Goal: Check status: Check status

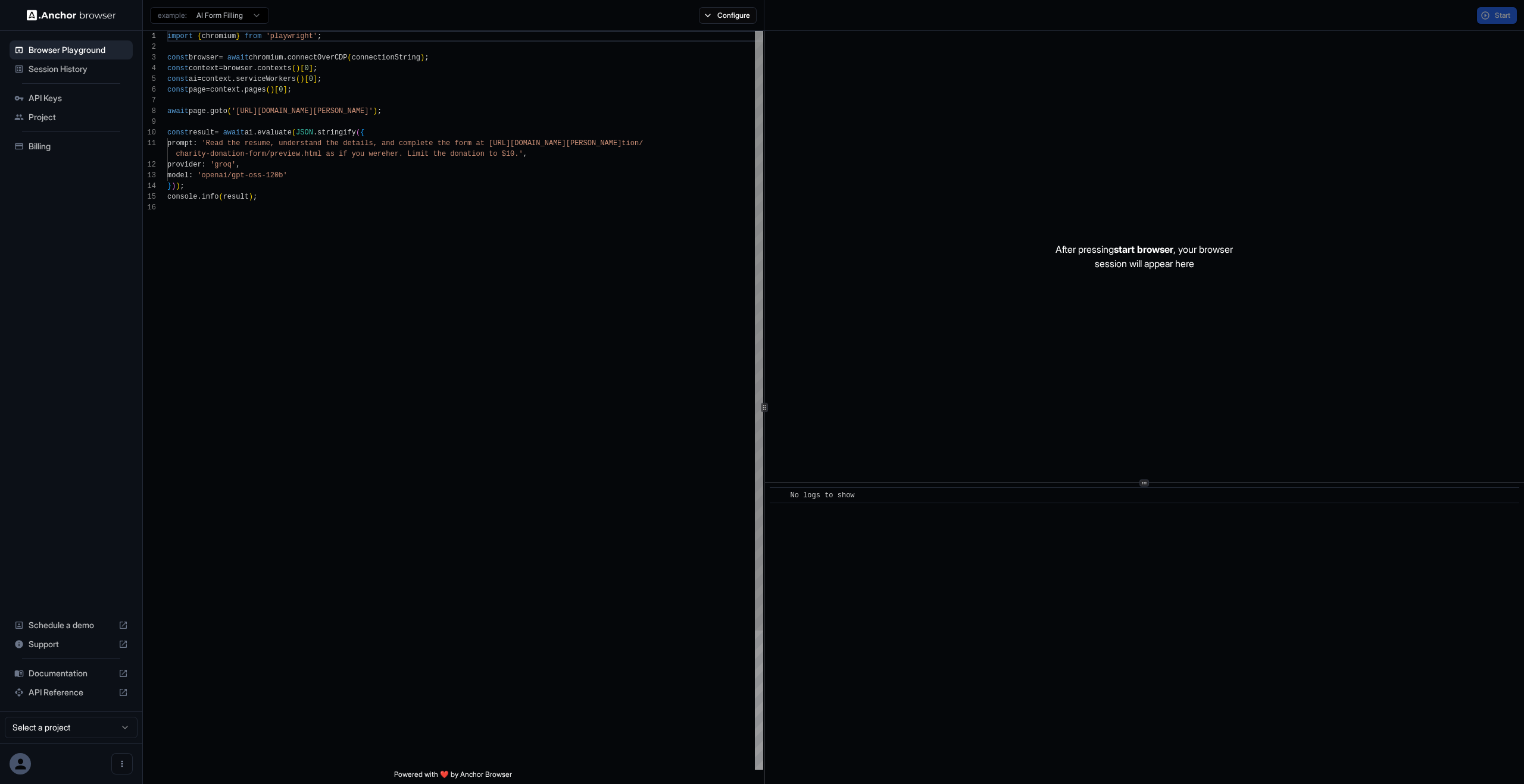
scroll to position [108, 0]
click at [73, 83] on hr at bounding box center [71, 83] width 99 height 1
click at [79, 69] on span "Session History" at bounding box center [78, 69] width 99 height 12
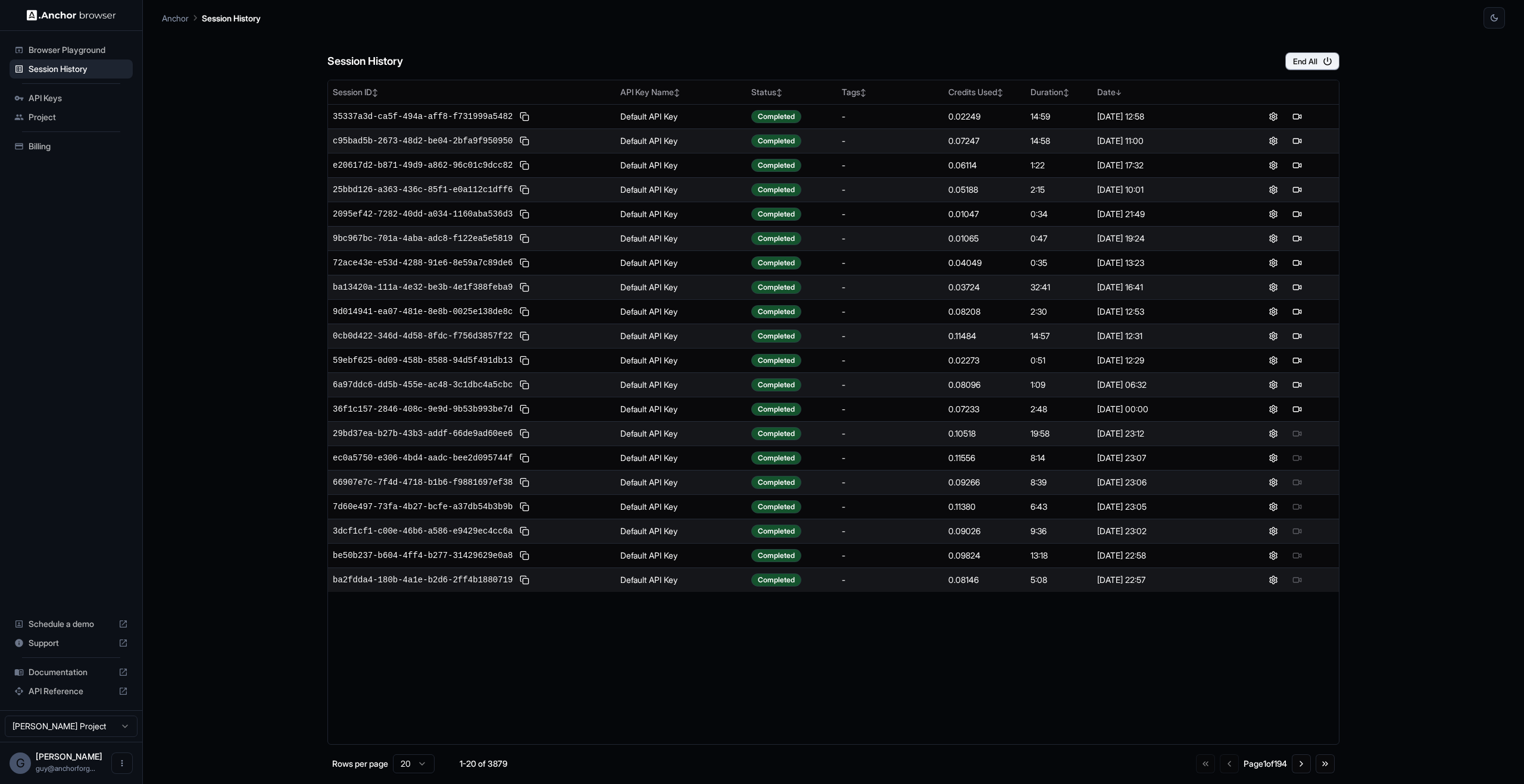
click at [47, 125] on div "Project" at bounding box center [70, 117] width 123 height 19
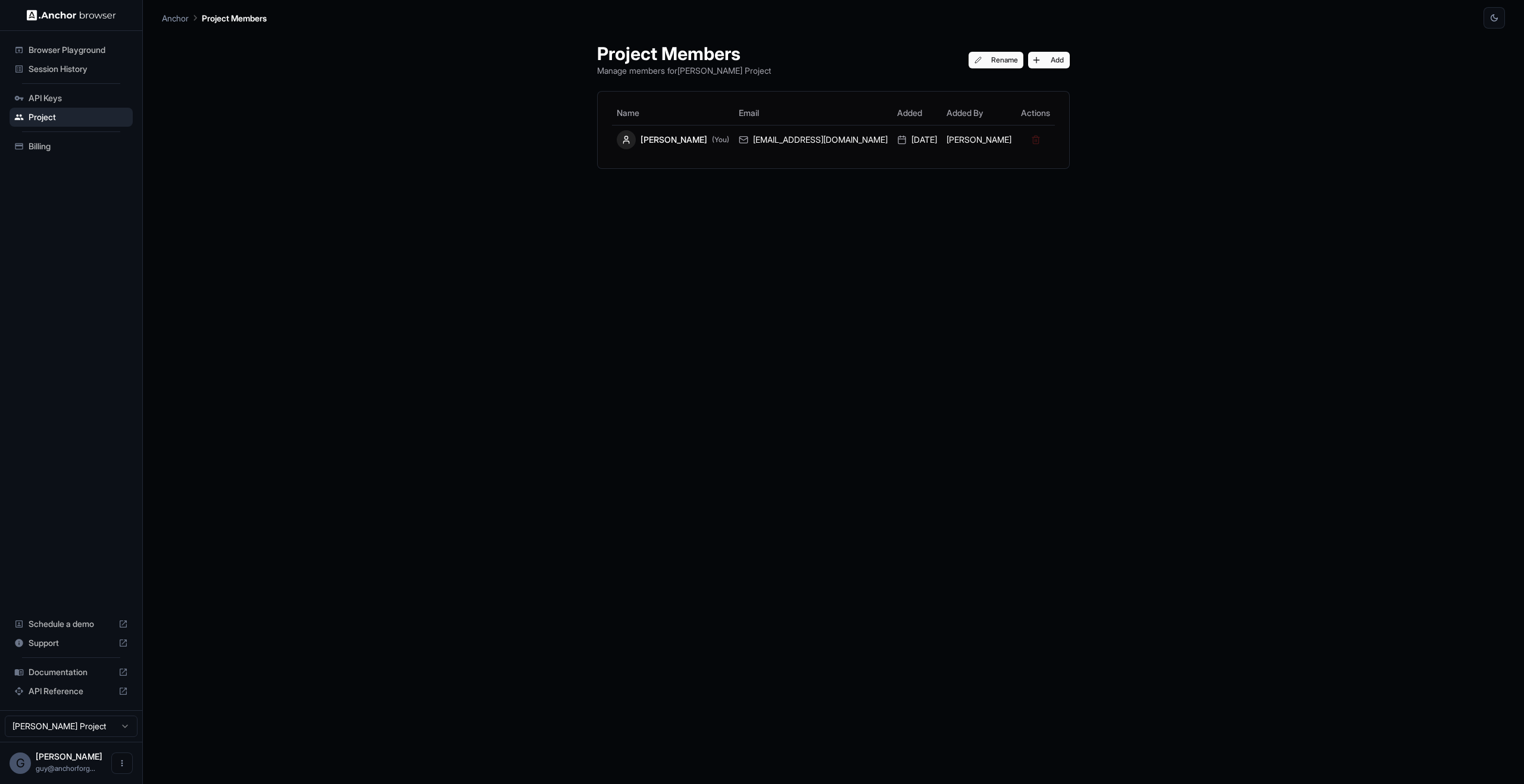
click at [42, 159] on ul "Browser Playground Session History API Keys Project Billing" at bounding box center [71, 98] width 133 height 125
click at [103, 146] on span "Billing" at bounding box center [78, 146] width 99 height 12
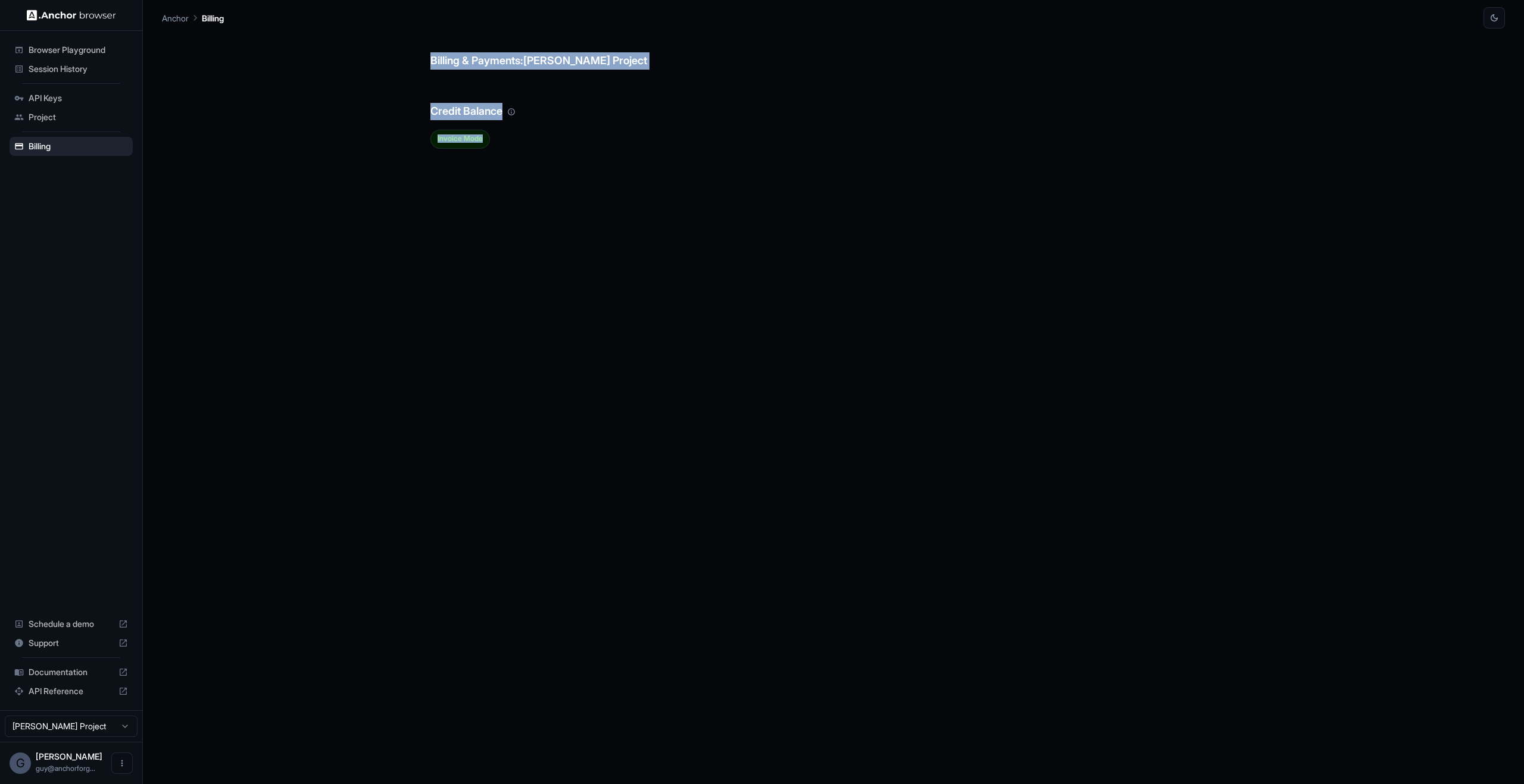
drag, startPoint x: 480, startPoint y: 60, endPoint x: 441, endPoint y: 19, distance: 56.6
click at [440, 21] on main "Anchor Billing Billing & Payments: Guy Ben Simhon Project Credit Balance Invoic…" at bounding box center [834, 392] width 1382 height 784
click at [529, 100] on h6 "Credit Balance" at bounding box center [834, 99] width 806 height 41
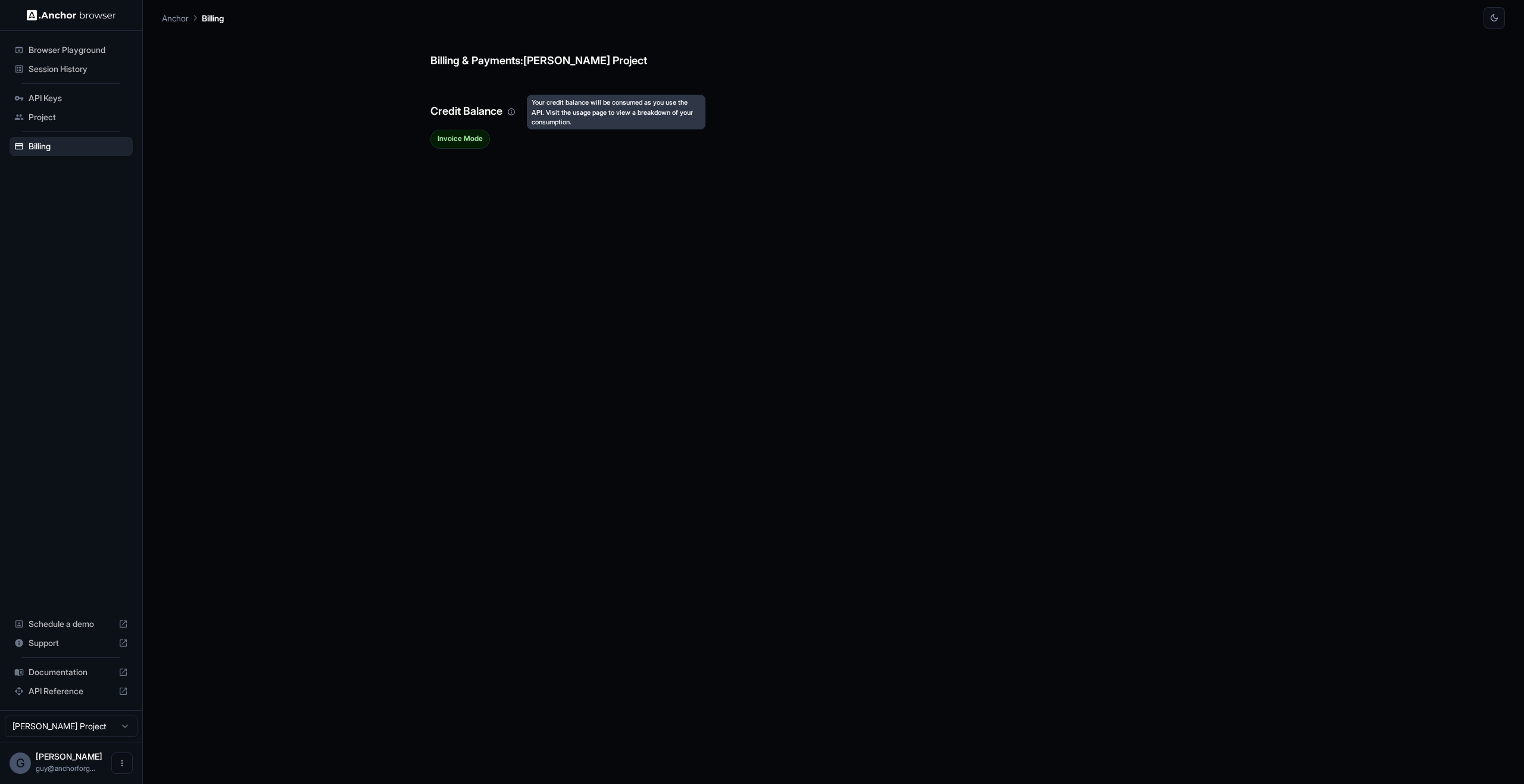
click at [343, 131] on div "Billing & Payments: Guy Ben Simhon Project Credit Balance Invoice Mode" at bounding box center [834, 406] width 1344 height 756
click at [80, 75] on div "Session History" at bounding box center [70, 69] width 123 height 19
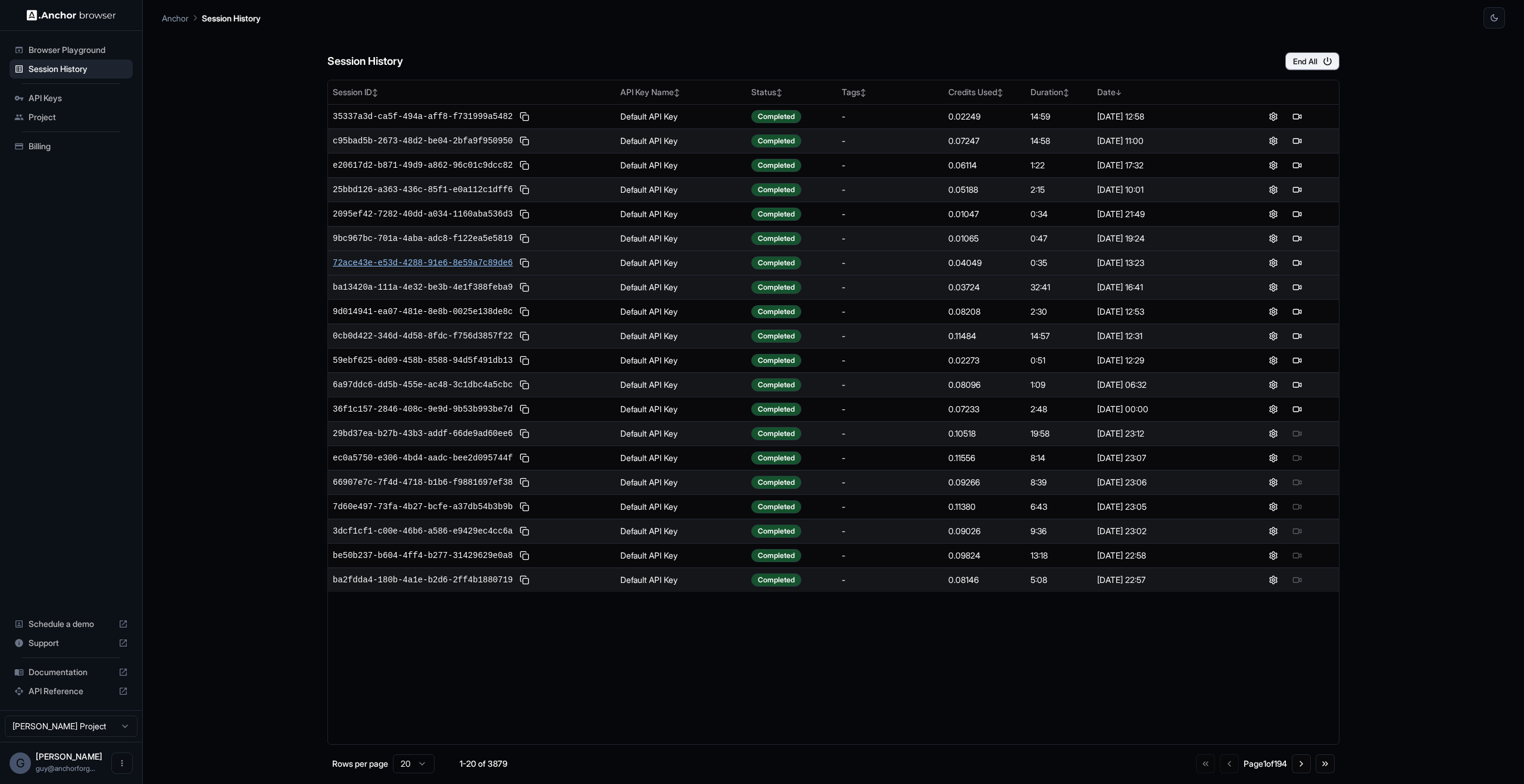
click at [459, 262] on span "72ace43e-e53d-4288-91e6-8e59a7c89de6" at bounding box center [423, 263] width 180 height 12
click at [1434, 99] on div "Session History End All Session ID ↕ API Key Name ↕ Status ↕ Tags ↕ Credits Use…" at bounding box center [834, 406] width 1344 height 756
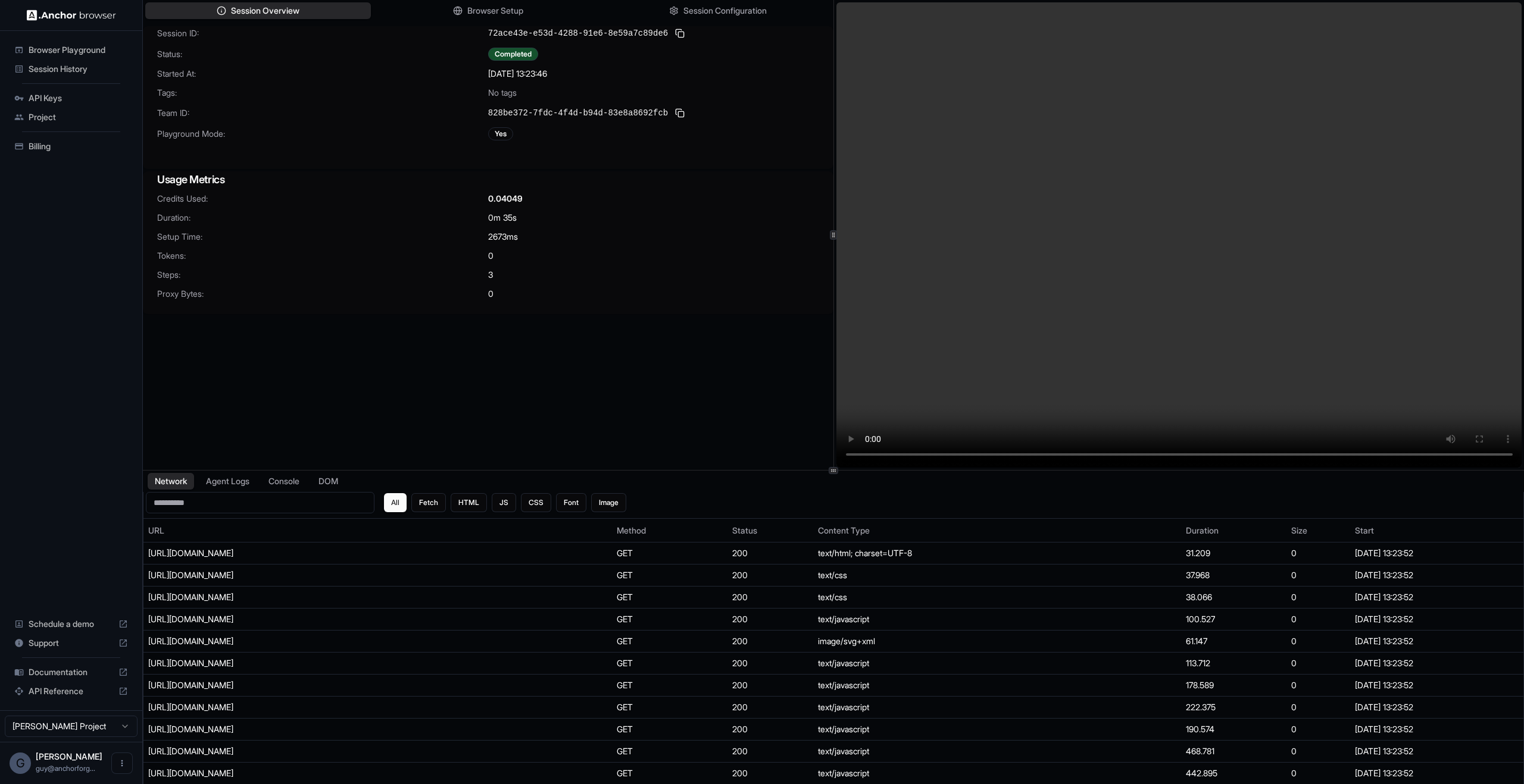
click at [73, 54] on span "Browser Playground" at bounding box center [78, 50] width 99 height 12
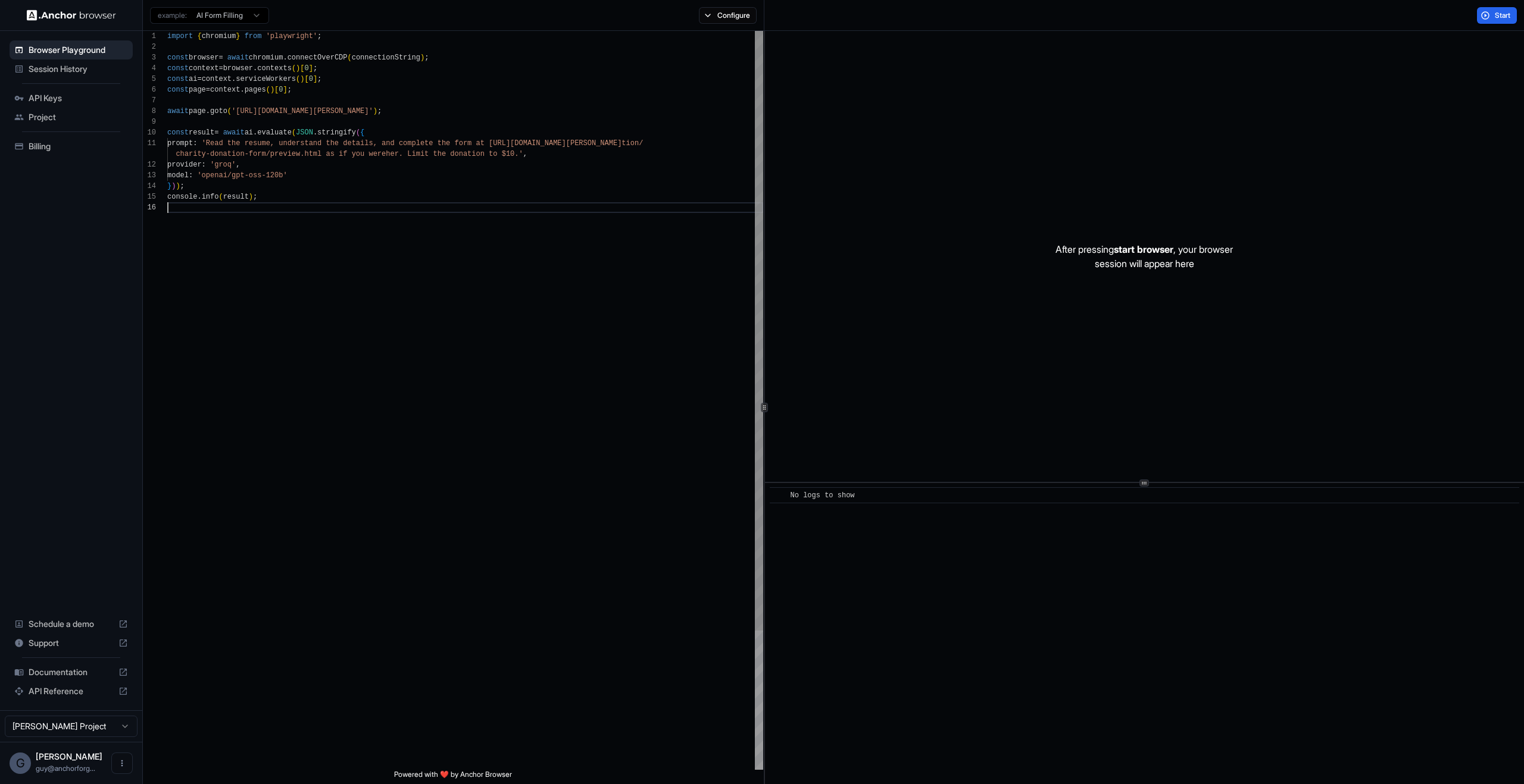
click at [396, 262] on div "import { chromium } from 'playwright' ; const browser = await chromium . connec…" at bounding box center [466, 486] width 596 height 910
drag, startPoint x: 514, startPoint y: 421, endPoint x: 61, endPoint y: -73, distance: 670.3
click at [168, 31] on div "import { chromium } from 'playwright' ; const browser = await chromium . connec…" at bounding box center [466, 486] width 596 height 910
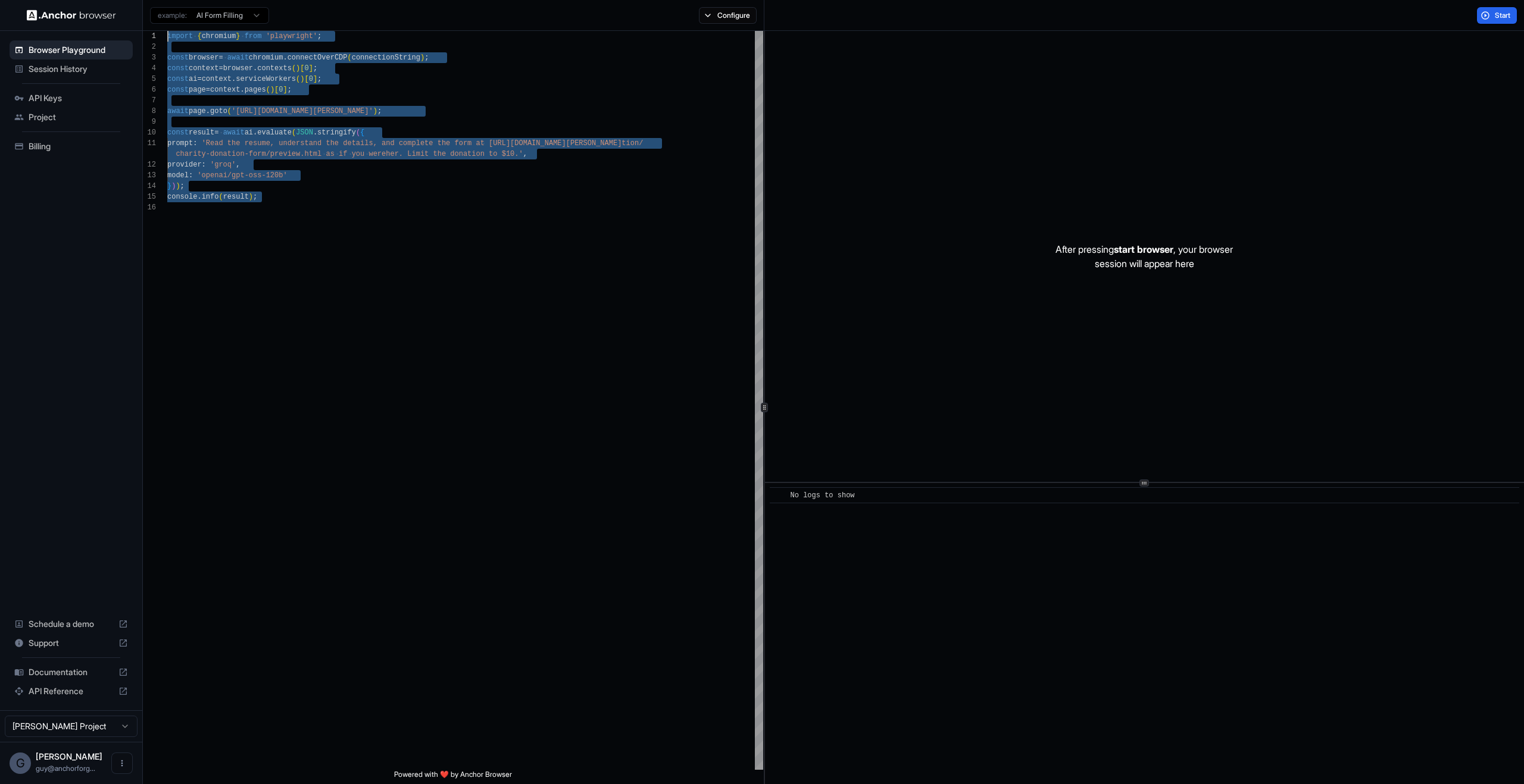
type textarea "**********"
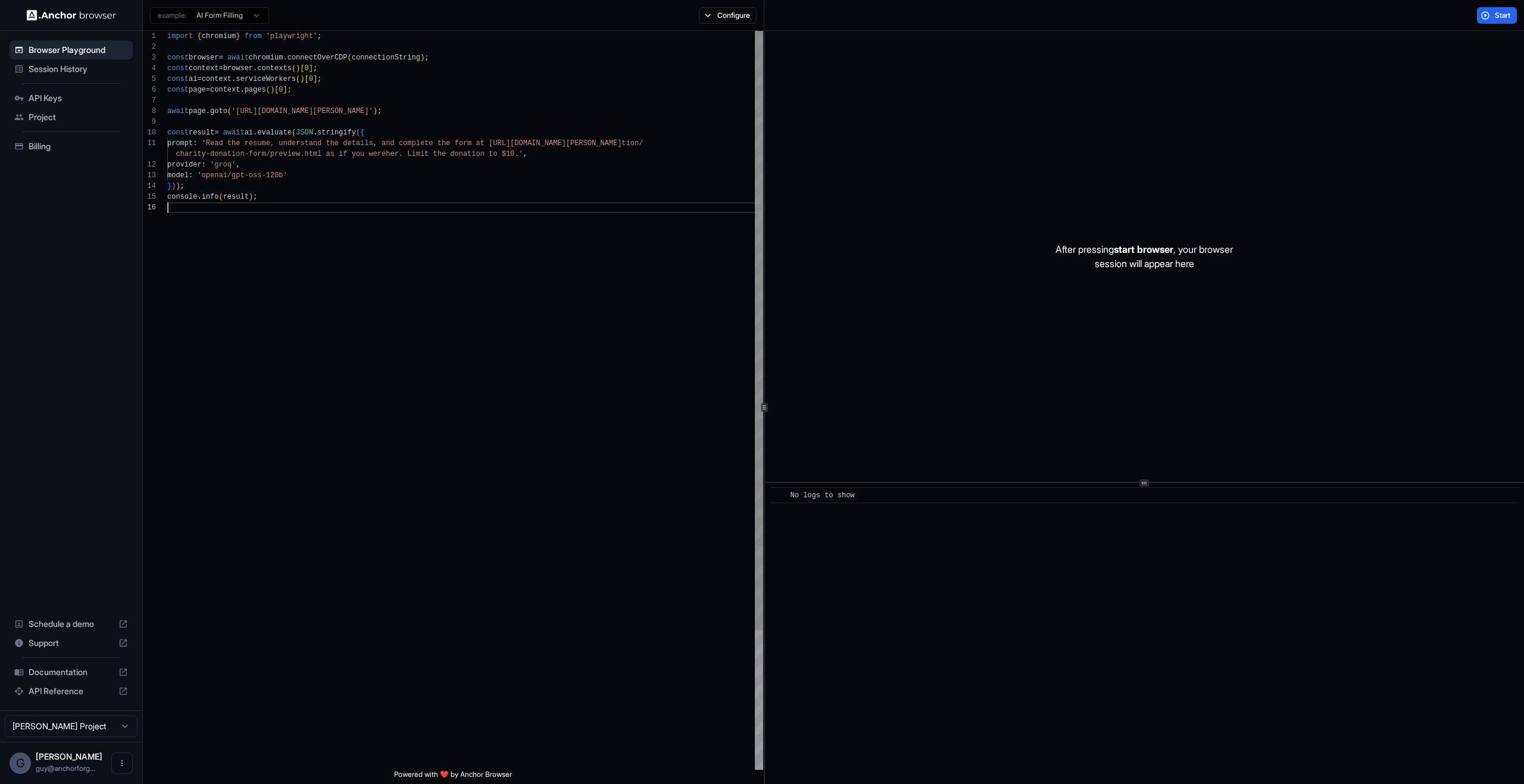
scroll to position [64, 0]
click at [432, 436] on div "import { chromium } from 'playwright' ; const browser = await chromium . connec…" at bounding box center [466, 486] width 596 height 910
click at [51, 97] on span "API Keys" at bounding box center [78, 98] width 99 height 12
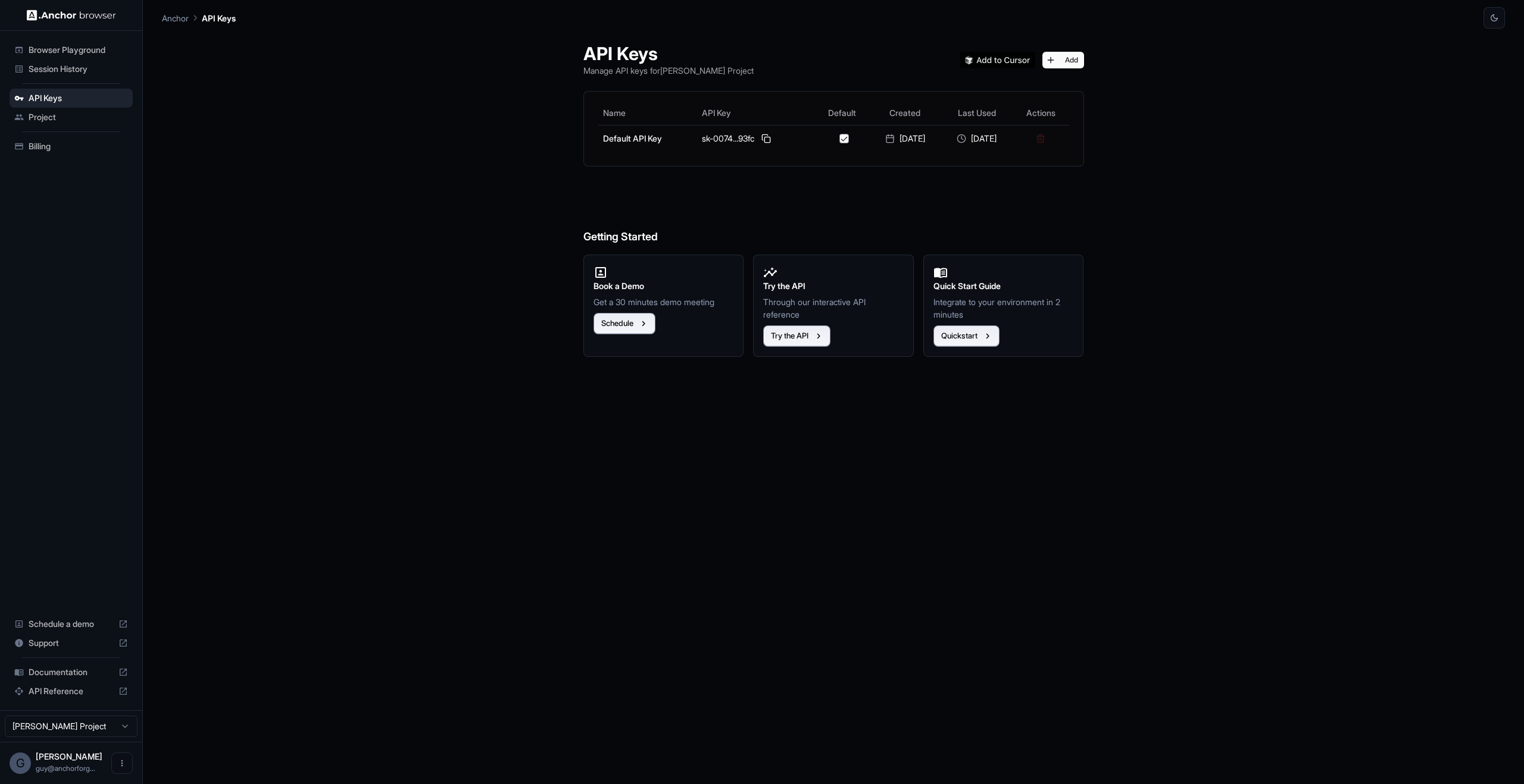
click at [63, 81] on ul "Browser Playground Session History API Keys Project Billing" at bounding box center [71, 98] width 133 height 125
click at [67, 73] on span "Session History" at bounding box center [78, 69] width 99 height 12
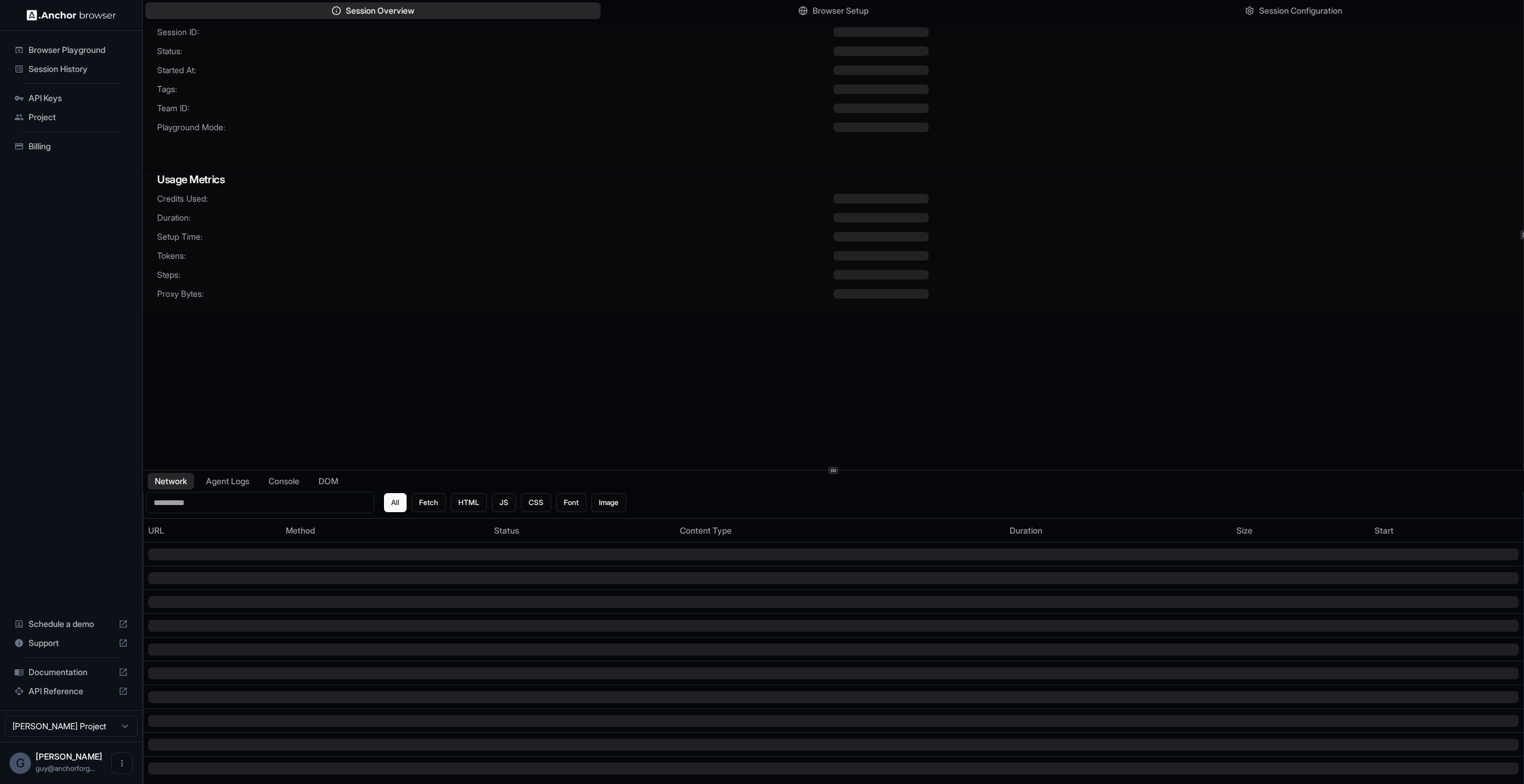
click at [845, 289] on div "Proxy Bytes:" at bounding box center [834, 294] width 1352 height 12
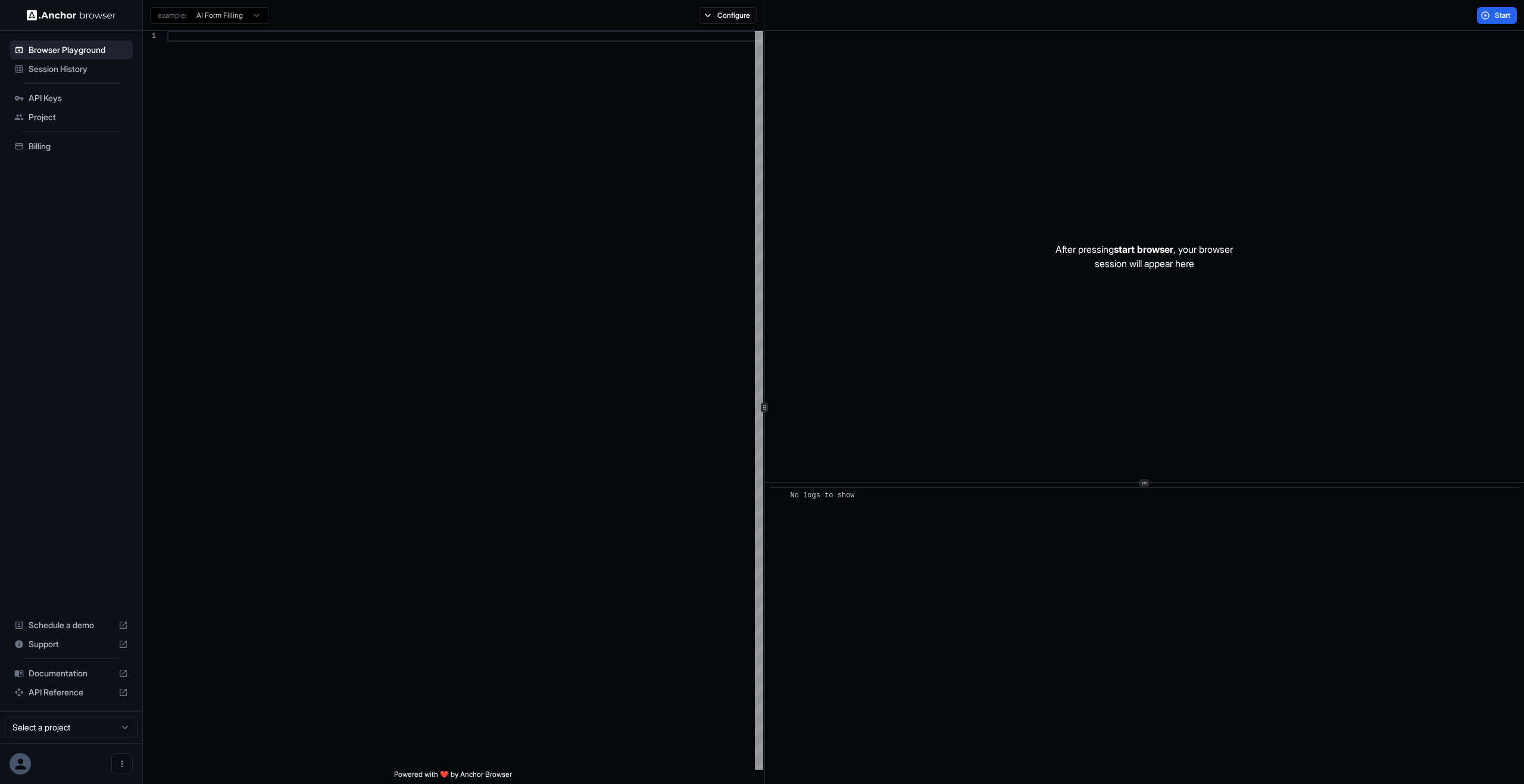
scroll to position [108, 0]
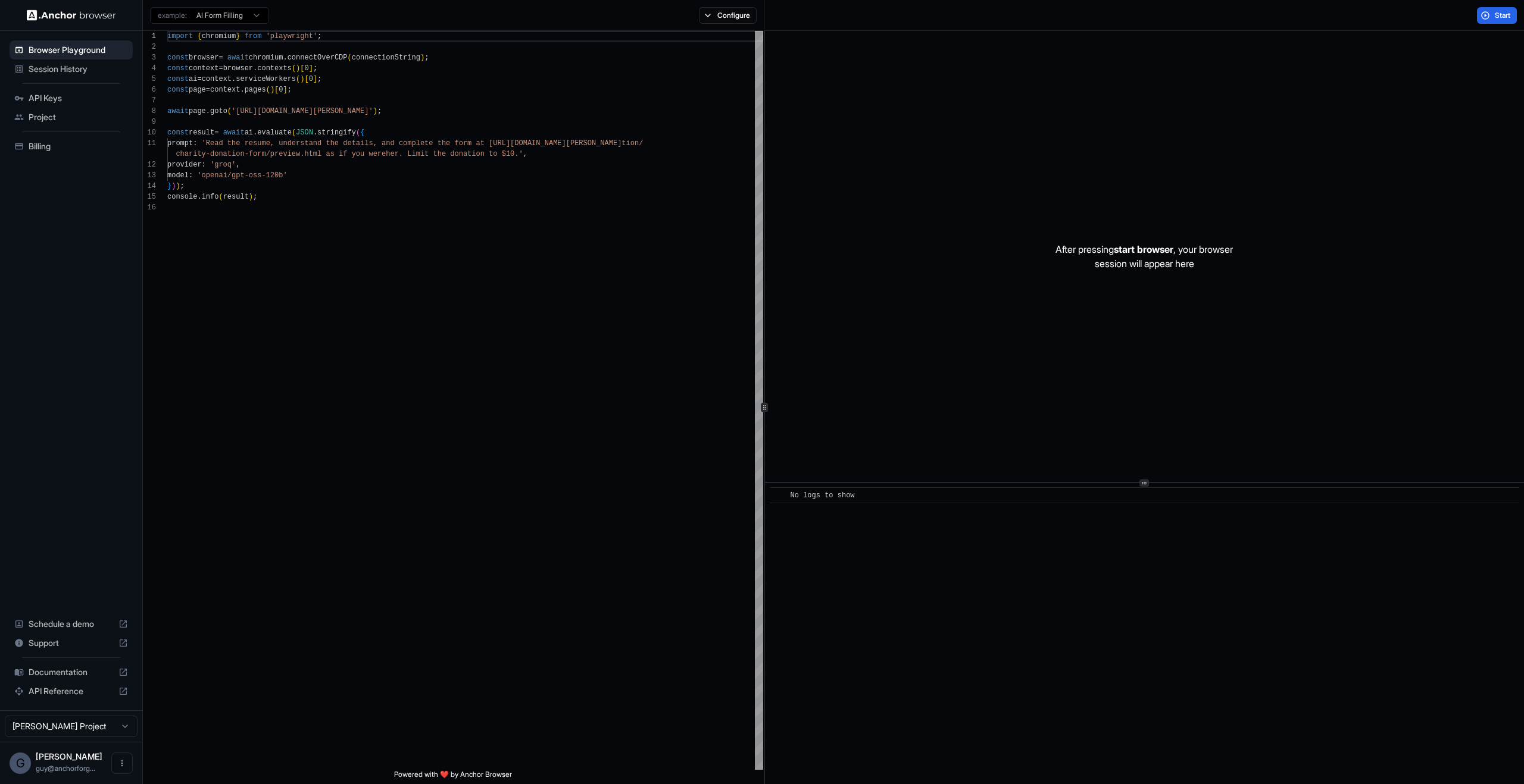
click at [76, 137] on div "Billing" at bounding box center [70, 146] width 123 height 19
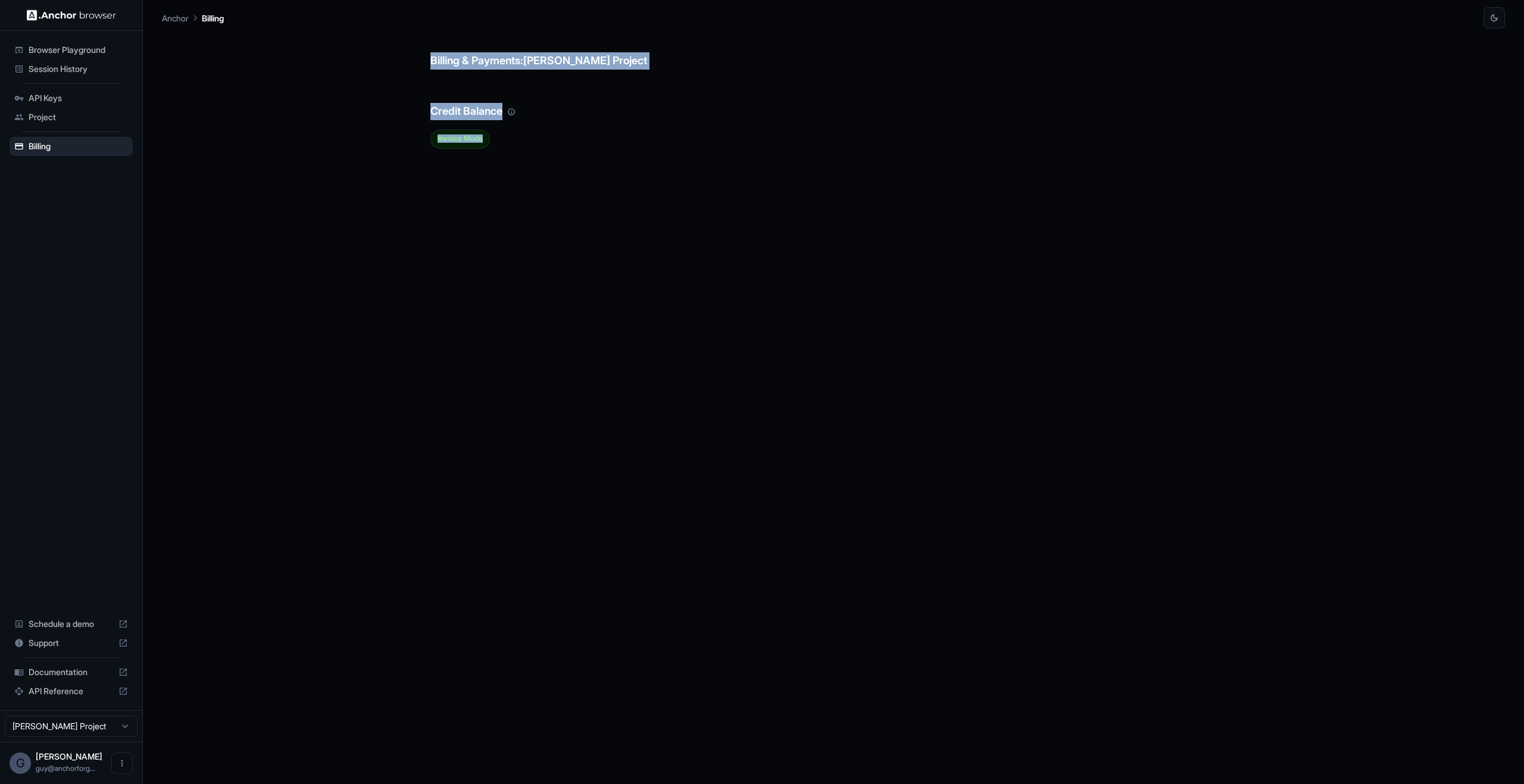
drag, startPoint x: 368, startPoint y: 69, endPoint x: 624, endPoint y: 269, distance: 324.9
click at [624, 269] on div "Billing & Payments: [PERSON_NAME] Project Credit Balance Invoice Mode" at bounding box center [834, 406] width 1344 height 756
drag, startPoint x: 641, startPoint y: 297, endPoint x: 133, endPoint y: 61, distance: 560.1
click at [640, 296] on div "Billing & Payments: [PERSON_NAME] Project Credit Balance Invoice Mode" at bounding box center [834, 406] width 806 height 756
click at [47, 101] on span "API Keys" at bounding box center [78, 98] width 99 height 12
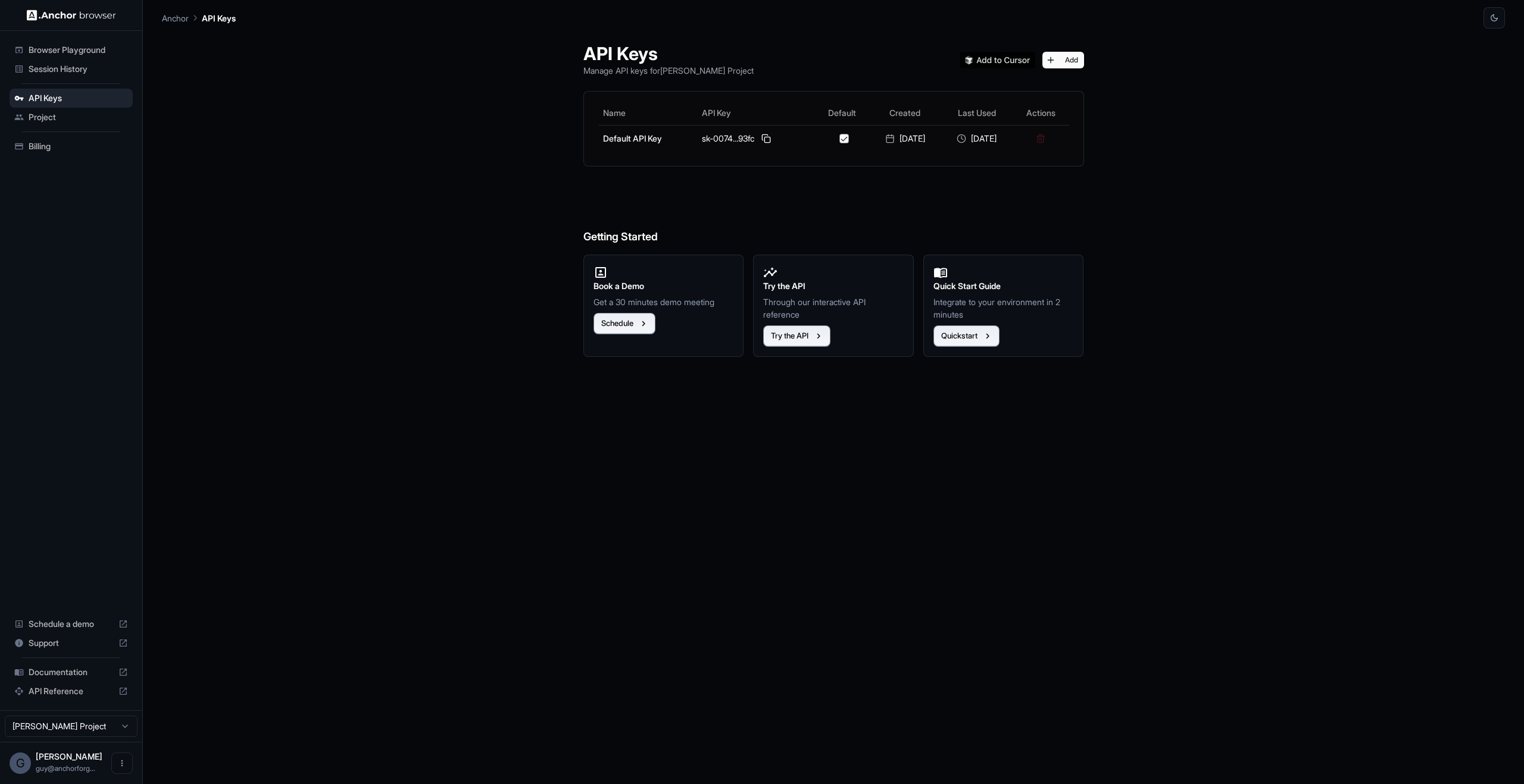
click at [69, 47] on span "Browser Playground" at bounding box center [78, 50] width 99 height 12
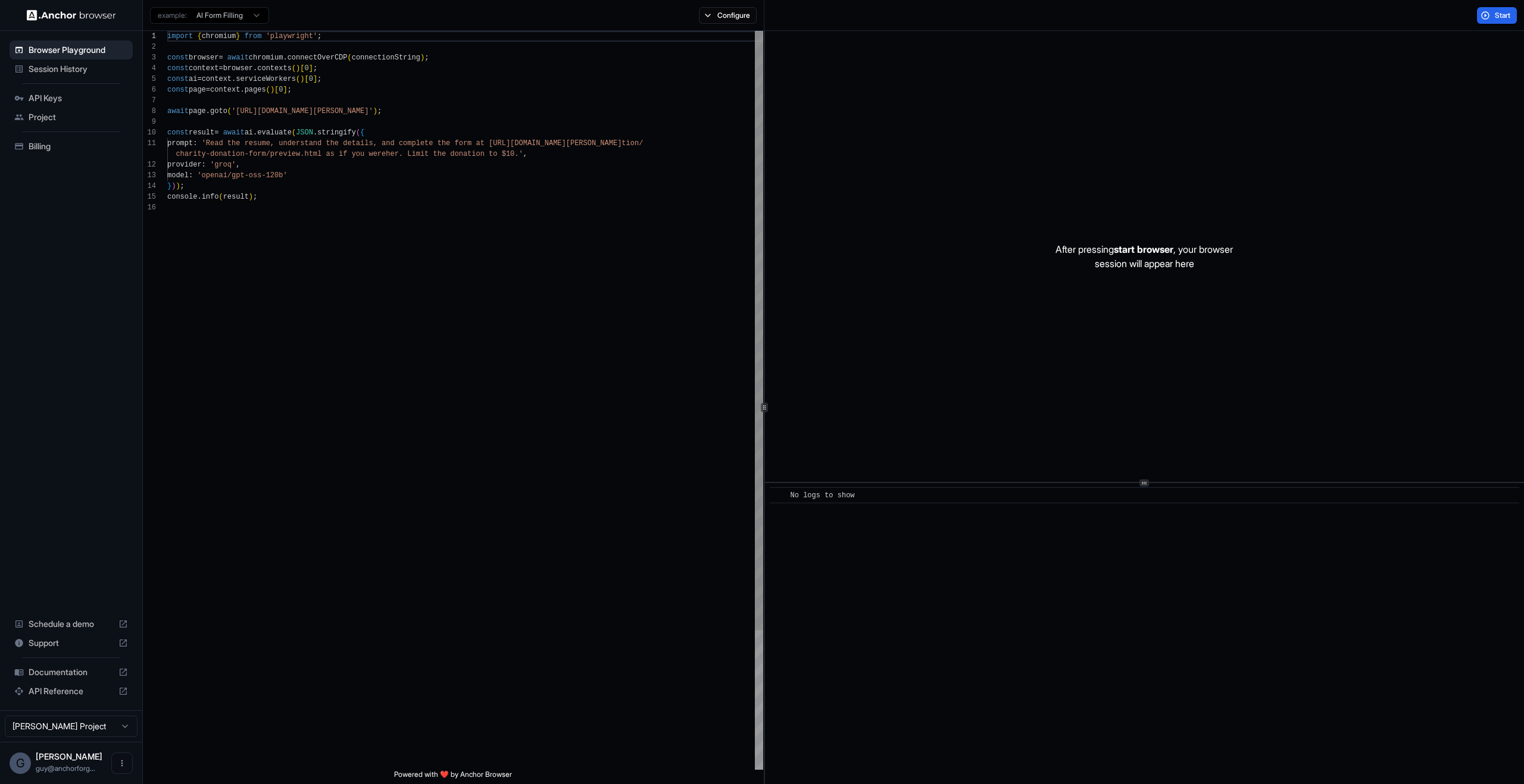
scroll to position [108, 0]
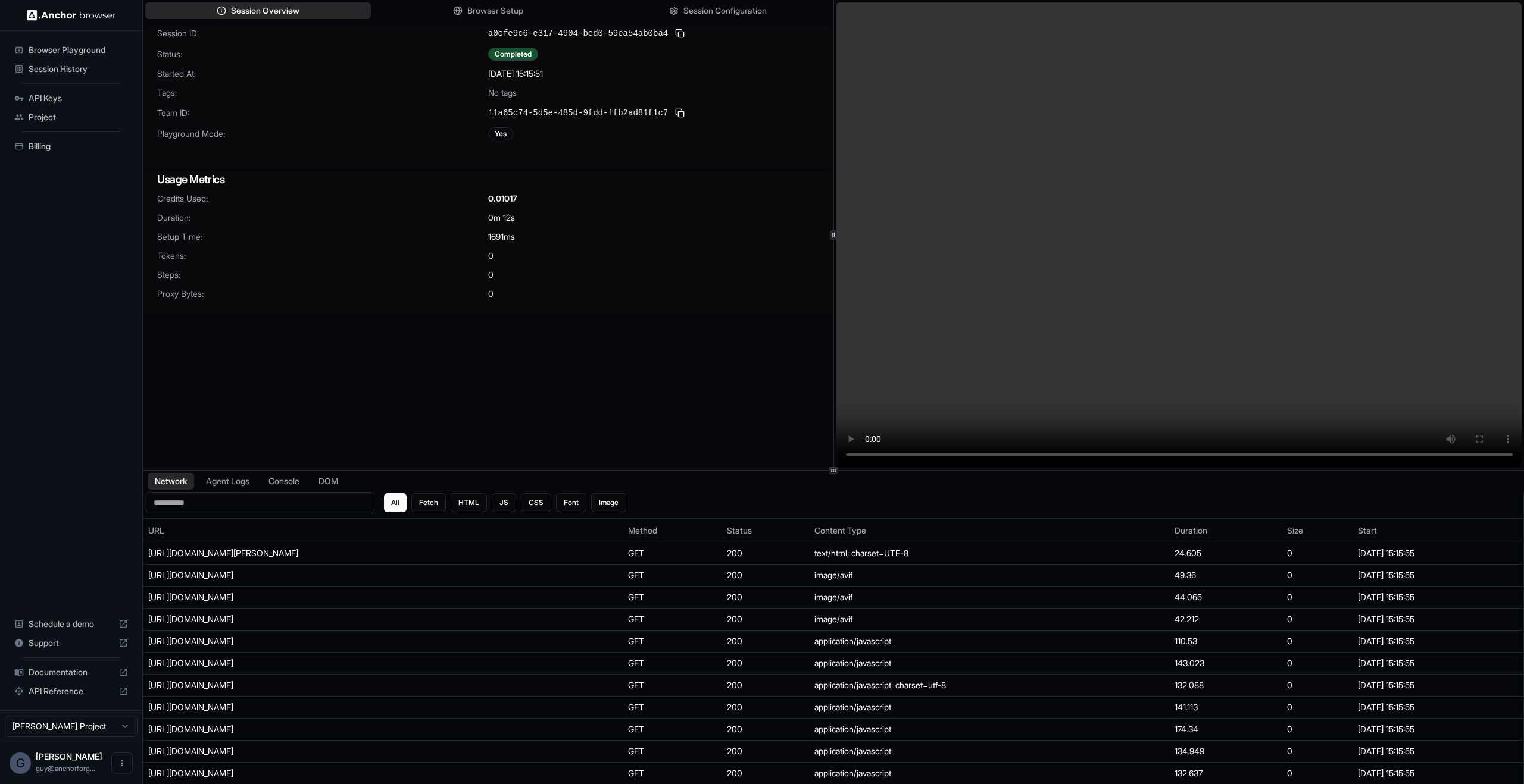
drag, startPoint x: 613, startPoint y: 264, endPoint x: 698, endPoint y: 250, distance: 86.1
click at [612, 263] on div "Credits Used: 0.01017 Duration: 0m 12s Setup Time: 1691 ms Tokens: 0 Steps: 0 P…" at bounding box center [488, 253] width 690 height 121
click at [966, 219] on video at bounding box center [1180, 235] width 686 height 466
click at [1108, 256] on video at bounding box center [1180, 235] width 686 height 466
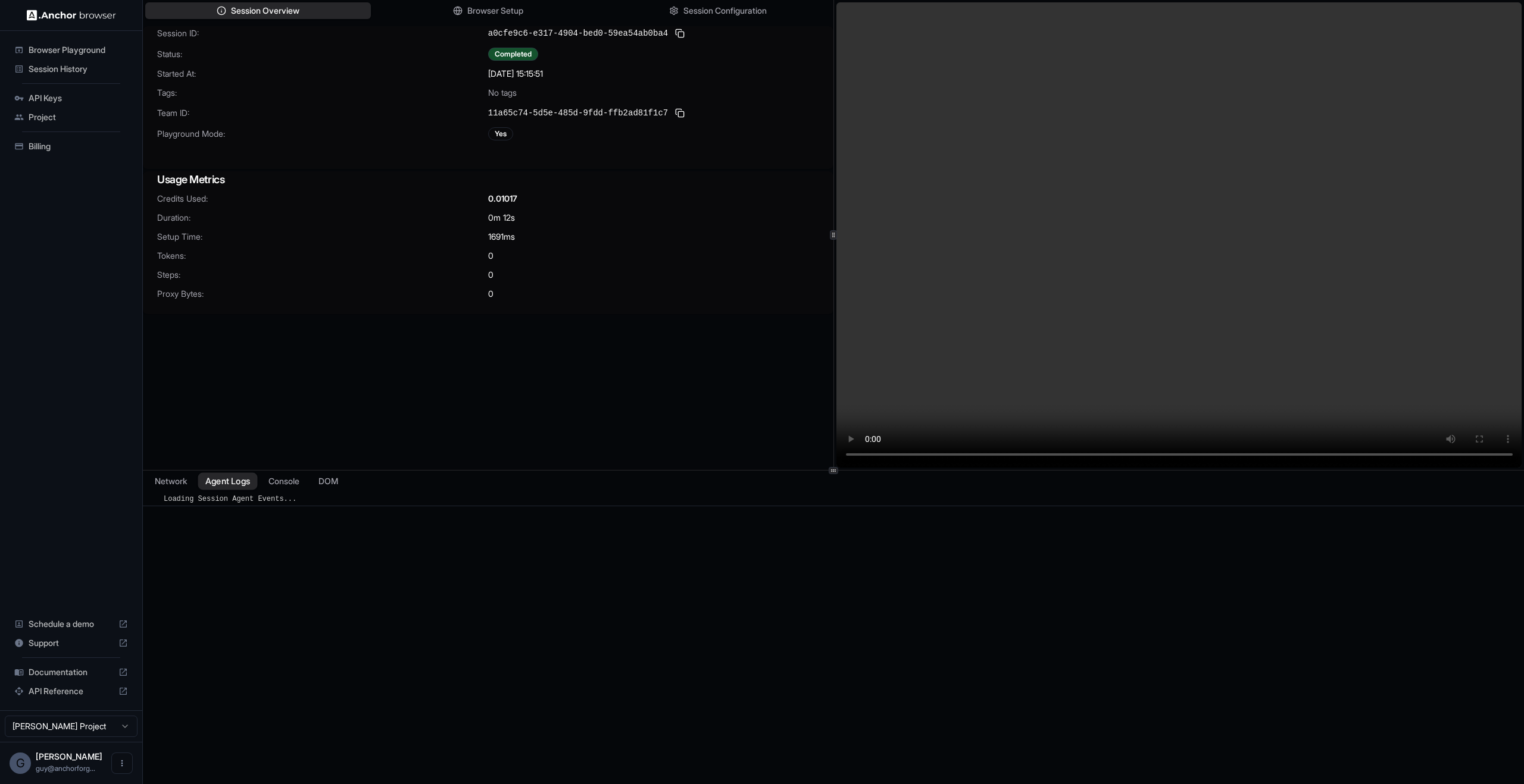
click at [233, 477] on button "Agent Logs" at bounding box center [228, 482] width 59 height 17
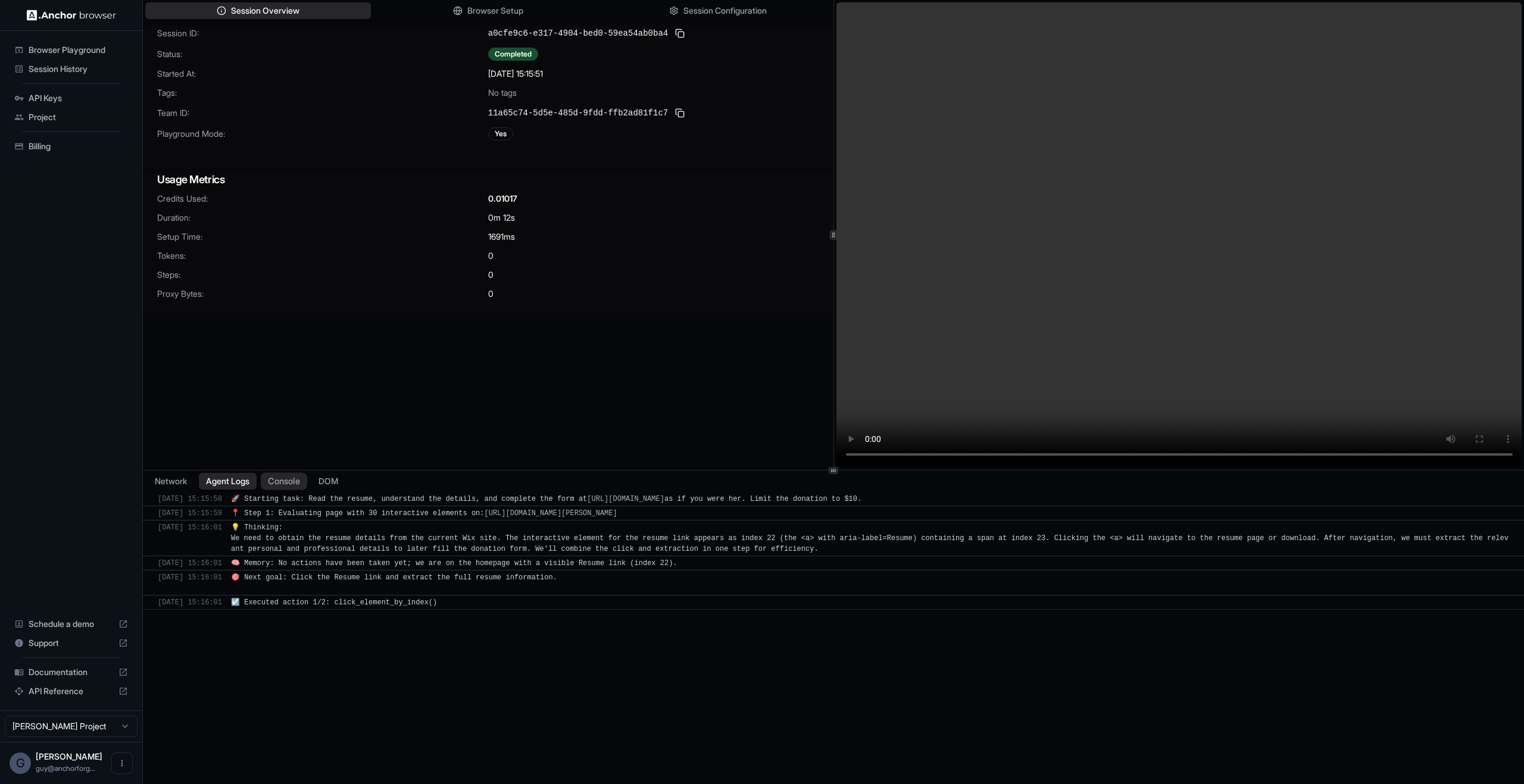
click at [291, 476] on button "Console" at bounding box center [284, 482] width 47 height 17
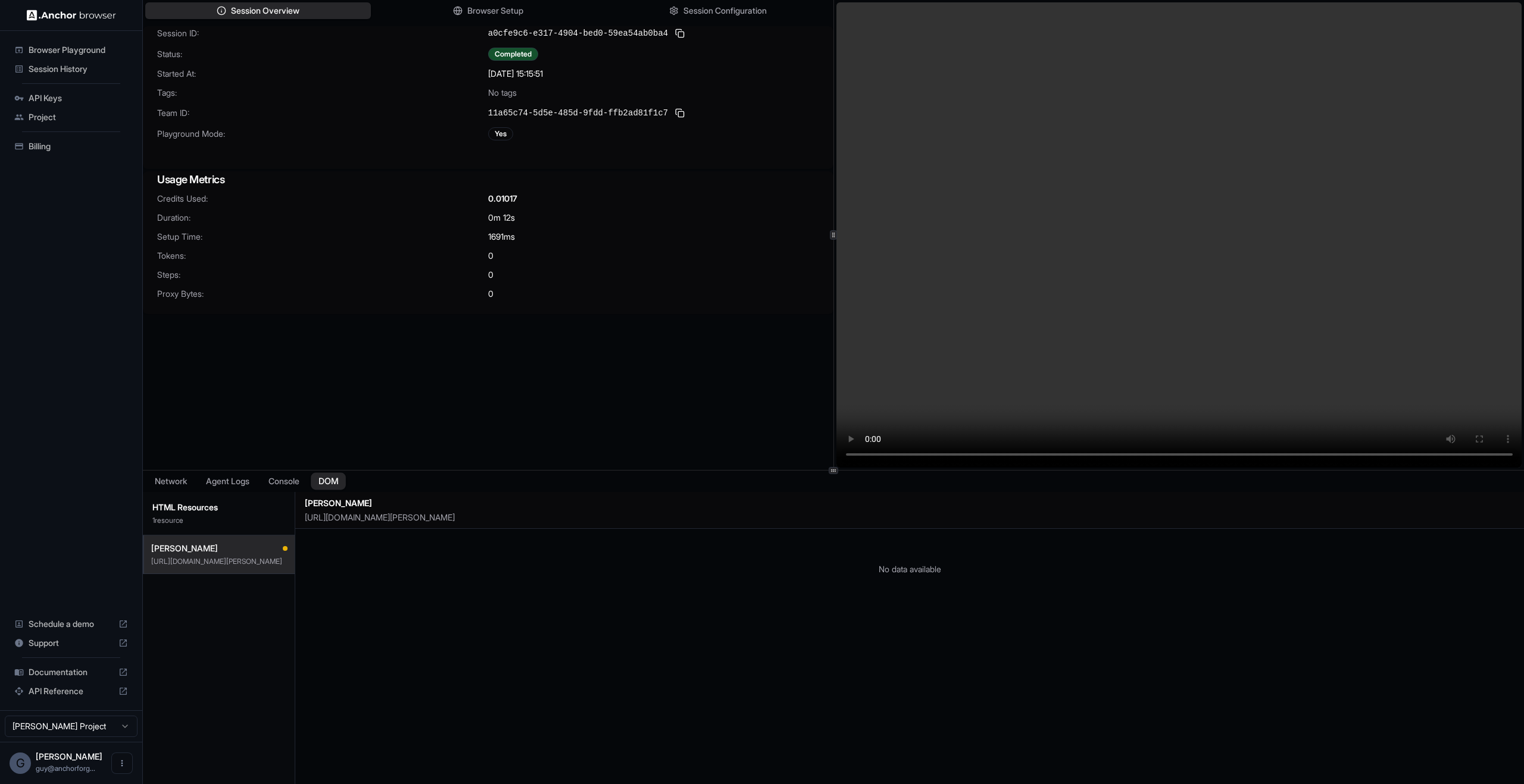
click at [336, 478] on button "DOM" at bounding box center [328, 482] width 35 height 17
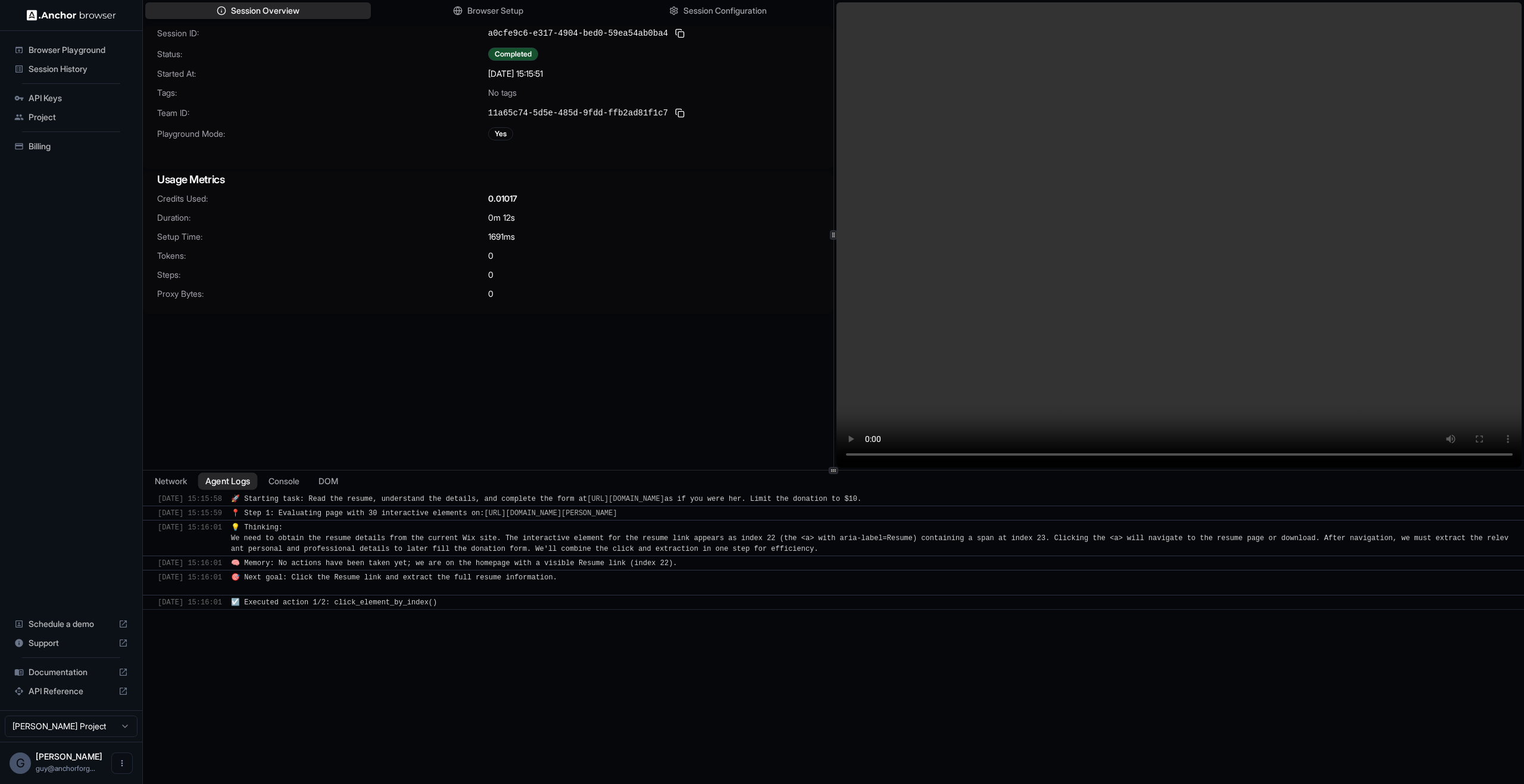
click at [250, 487] on button "Agent Logs" at bounding box center [228, 482] width 59 height 17
click at [483, 19] on div "Session Overview Browser Setup Session Configuration" at bounding box center [488, 10] width 690 height 21
click at [488, 15] on span "Browser Setup" at bounding box center [496, 11] width 58 height 13
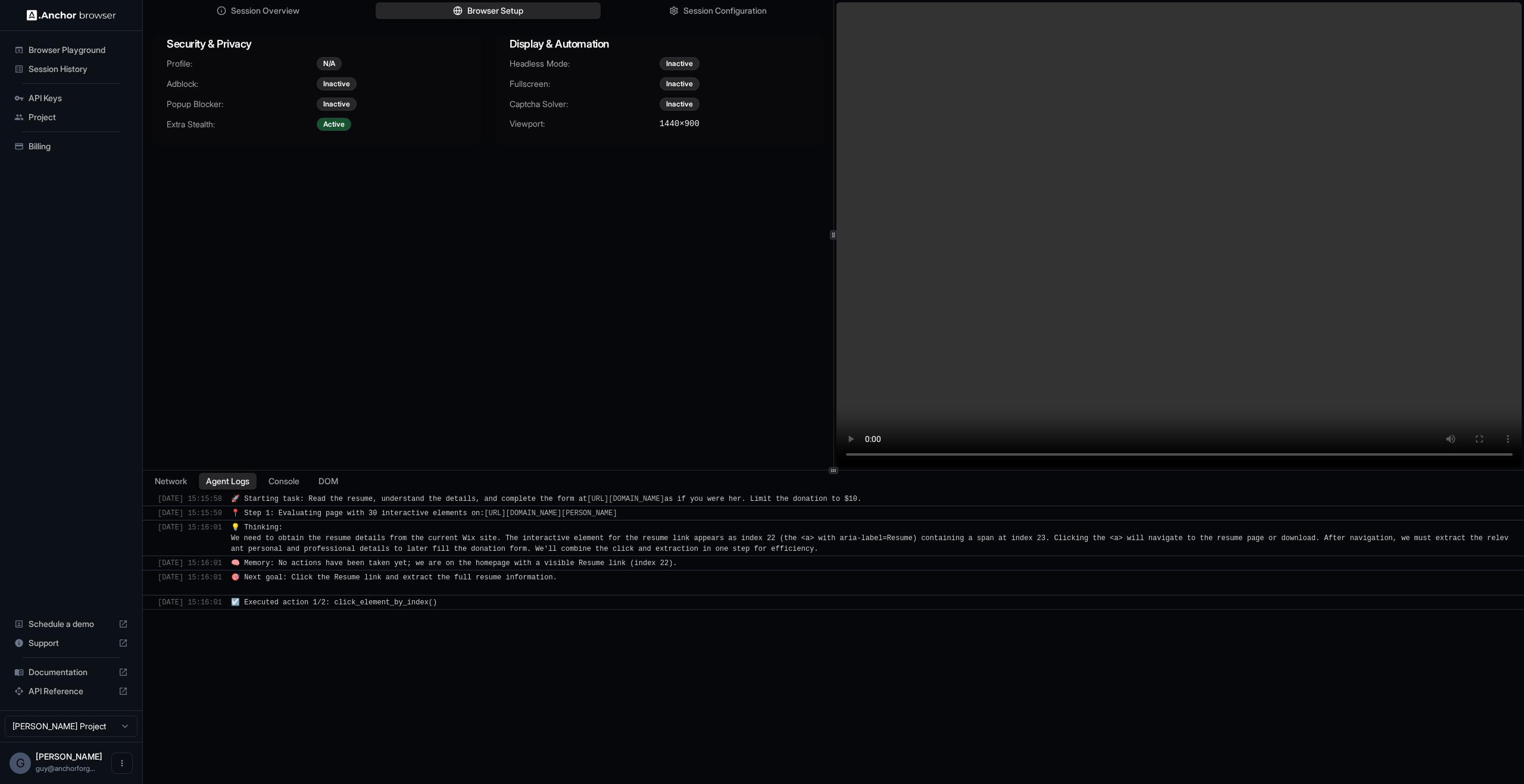
click at [722, 26] on div "Security & Privacy Profile: N/A Adblock: Inactive Popup Blocker: Inactive Extra…" at bounding box center [488, 91] width 690 height 129
click at [729, 16] on span "Session Configuration" at bounding box center [725, 11] width 86 height 13
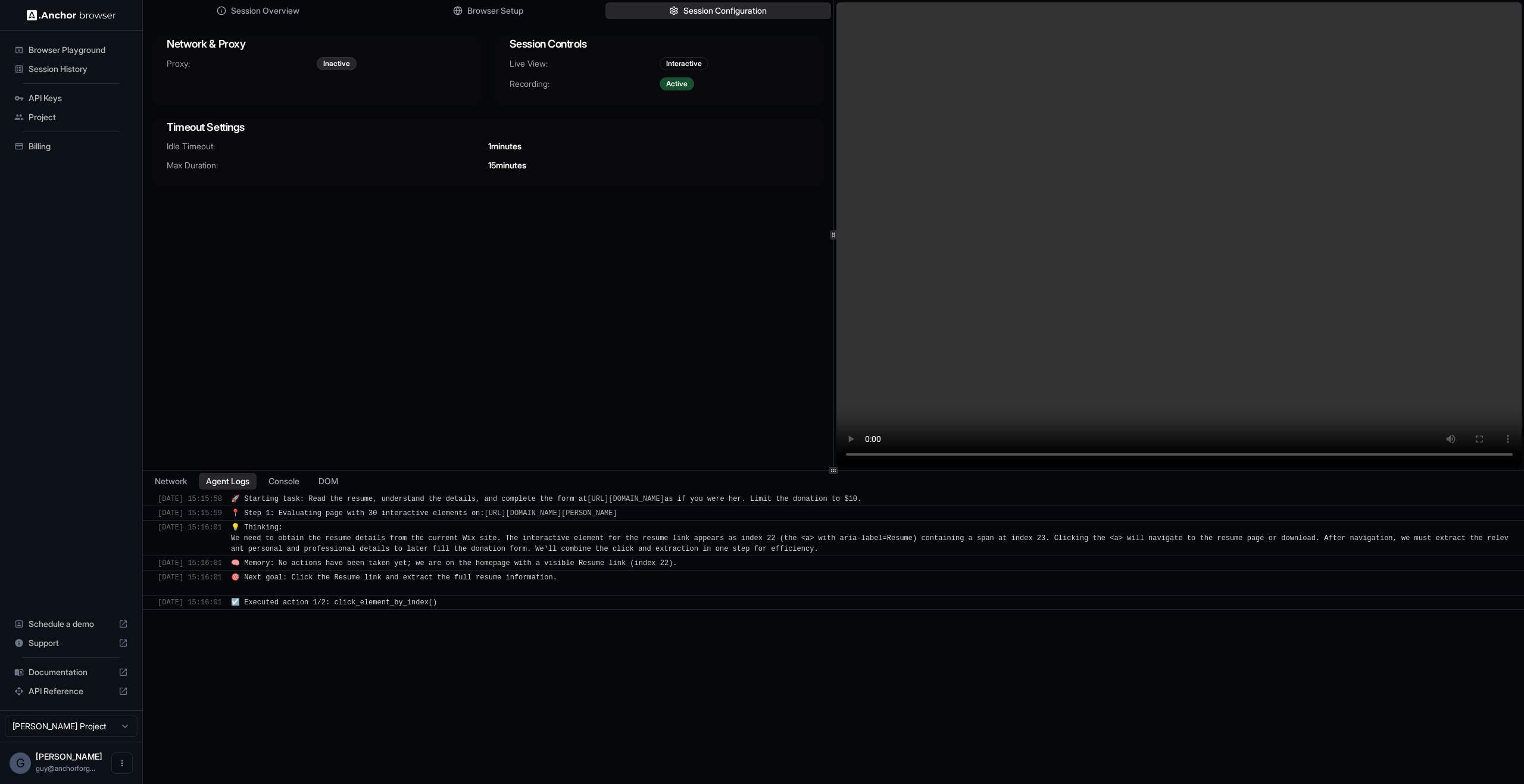
click at [753, 633] on div "​ [DATE] 15:15:58 🚀 Starting task: Read the resume, understand the details, and…" at bounding box center [834, 649] width 1382 height 313
click at [35, 53] on span "Browser Playground" at bounding box center [78, 50] width 99 height 12
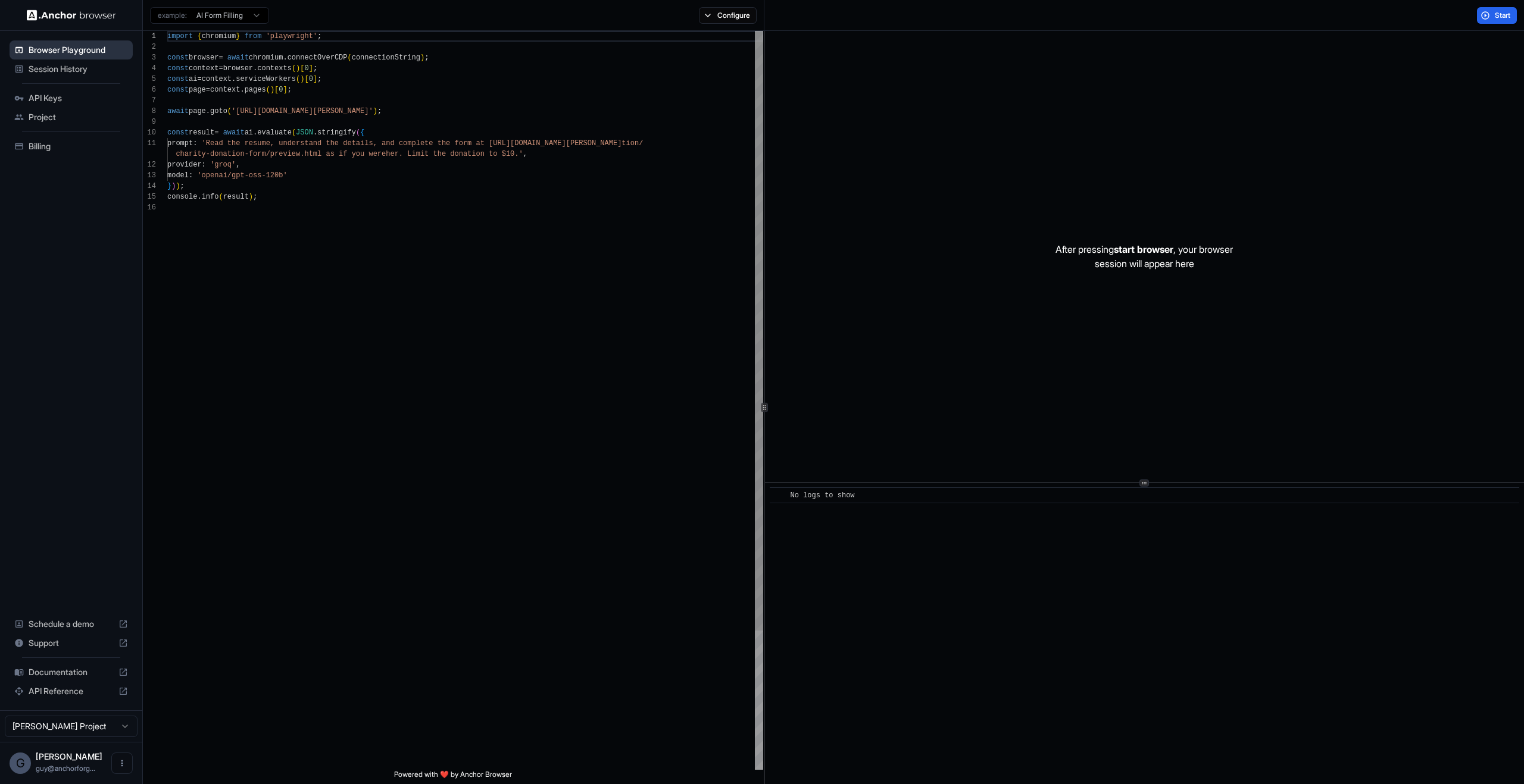
scroll to position [108, 0]
drag, startPoint x: 1130, startPoint y: 209, endPoint x: 1125, endPoint y: 195, distance: 14.9
click at [976, 195] on div "After pressing start browser , your browser session will appear here" at bounding box center [1144, 257] width 759 height 451
